Goal: Information Seeking & Learning: Learn about a topic

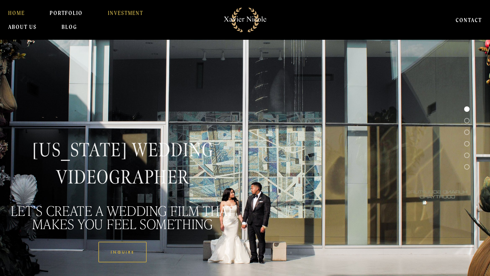
click at [113, 12] on link "INVESTMENT" at bounding box center [126, 13] width 36 height 14
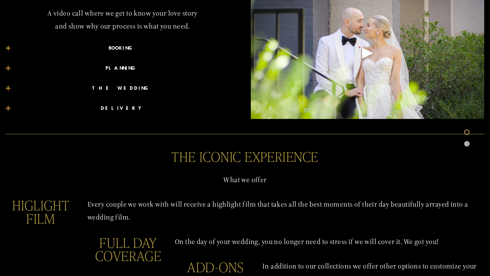
scroll to position [425, 0]
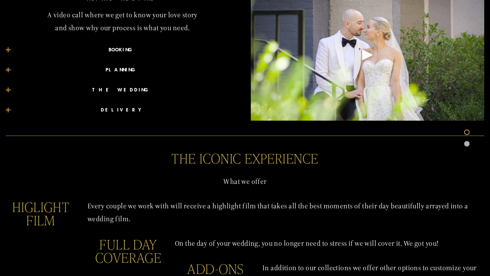
click at [130, 46] on span "BOOKING" at bounding box center [125, 50] width 229 height 10
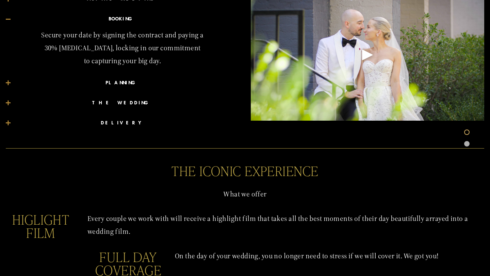
click at [131, 79] on span "PLANNING" at bounding box center [125, 83] width 229 height 10
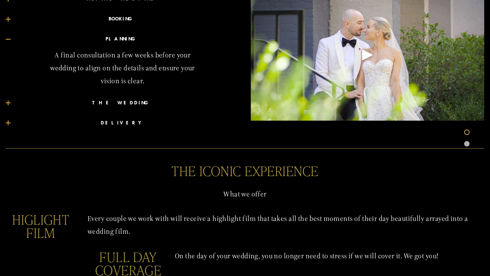
click at [125, 98] on span "THE WEDDING" at bounding box center [125, 103] width 229 height 10
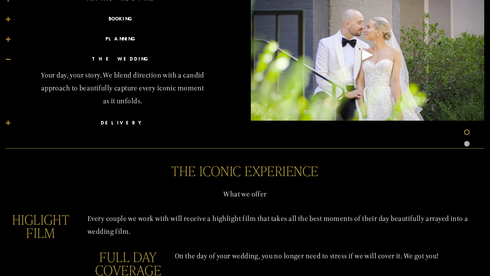
click at [127, 126] on span "DELIVERY" at bounding box center [125, 123] width 229 height 10
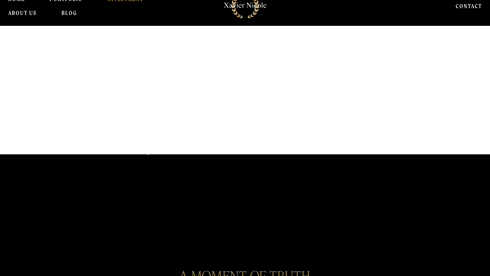
scroll to position [0, 0]
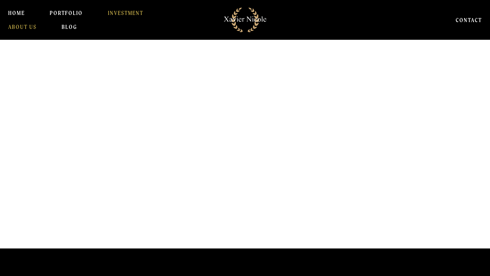
click at [32, 28] on link "About Us" at bounding box center [22, 27] width 29 height 14
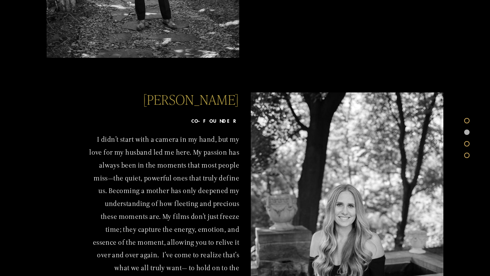
scroll to position [291, 0]
